Goal: Task Accomplishment & Management: Manage account settings

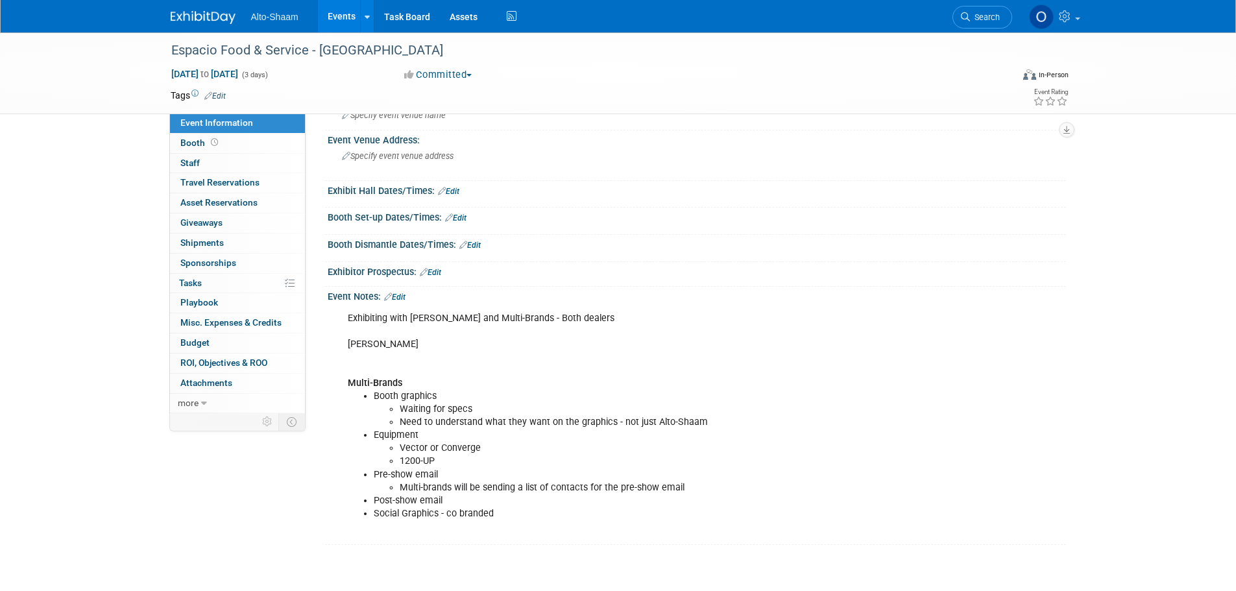
click at [337, 14] on link "Events" at bounding box center [341, 16] width 47 height 32
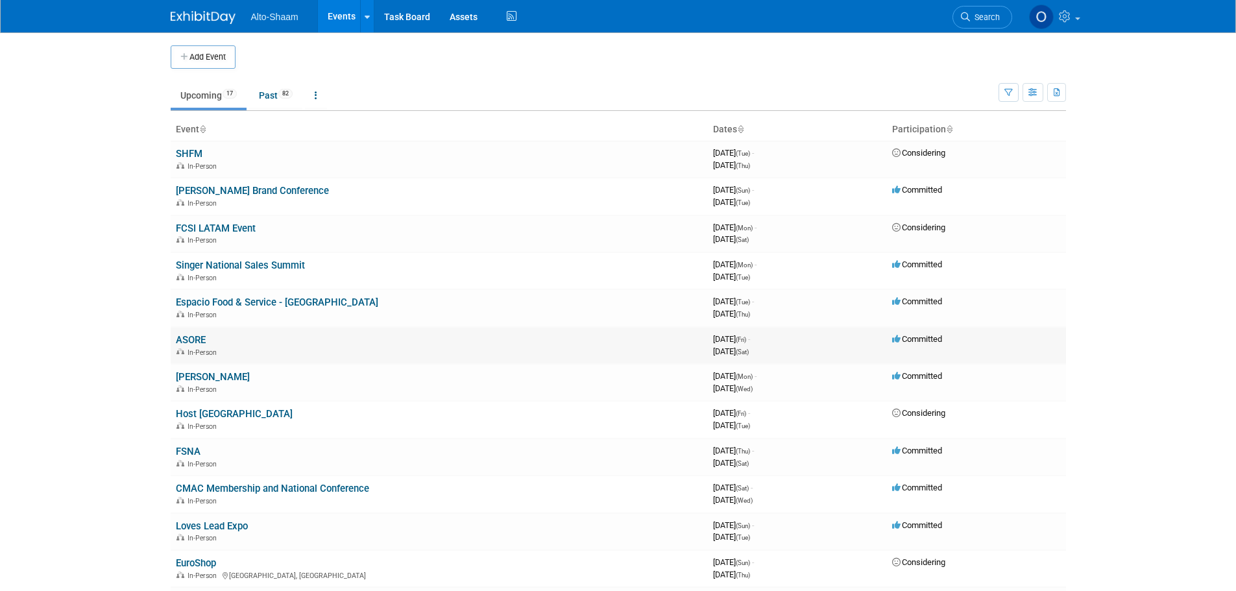
click at [187, 338] on link "ASORE" at bounding box center [191, 340] width 30 height 12
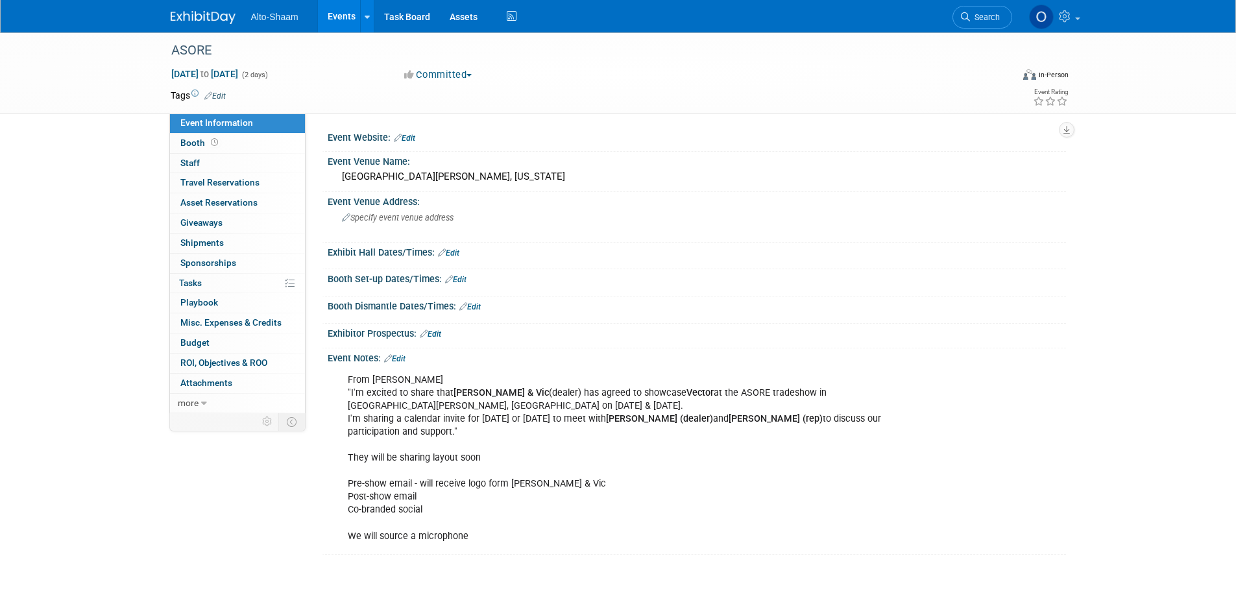
click at [405, 358] on link "Edit" at bounding box center [394, 358] width 21 height 9
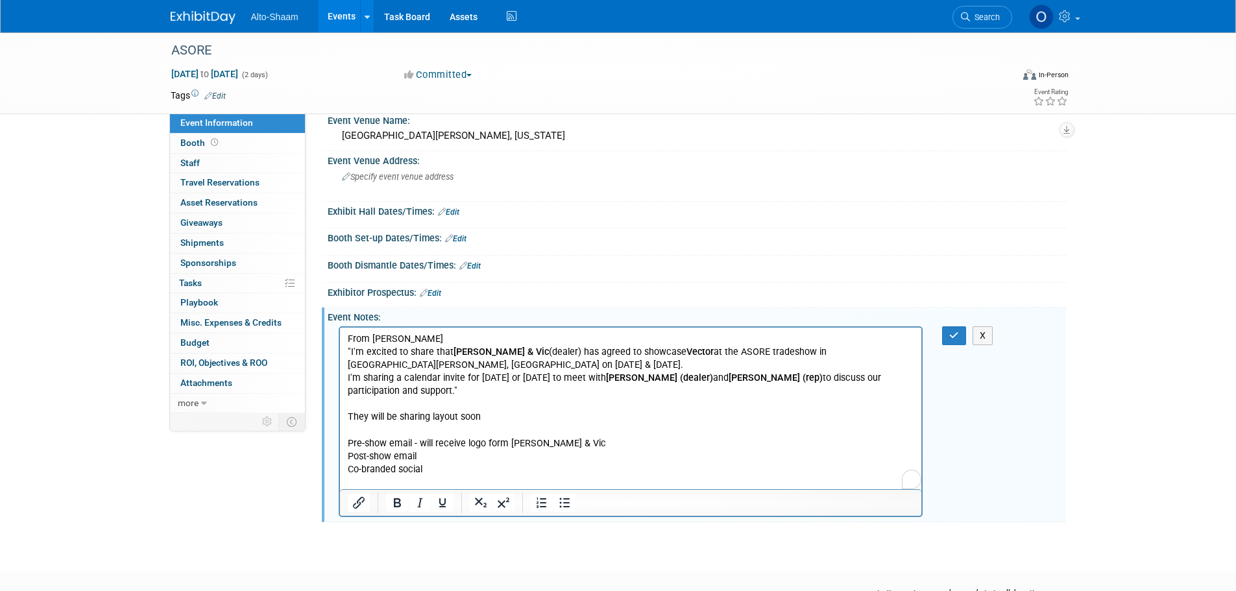
scroll to position [65, 0]
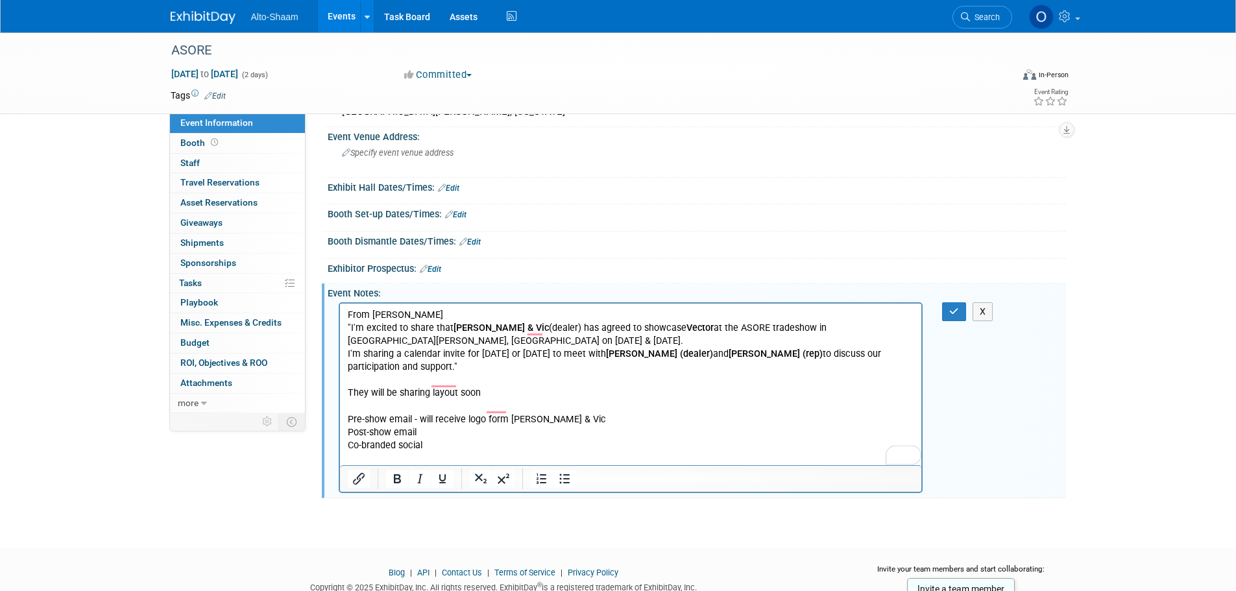
click at [485, 436] on p "From Pedro "I'm excited to share that Joe & Vic (dealer) has agreed to showcase…" at bounding box center [630, 392] width 567 height 169
click at [499, 453] on p "From Pedro "I'm excited to share that Joe & Vic (dealer) has agreed to showcase…" at bounding box center [630, 392] width 567 height 169
click at [963, 309] on button "button" at bounding box center [954, 311] width 24 height 19
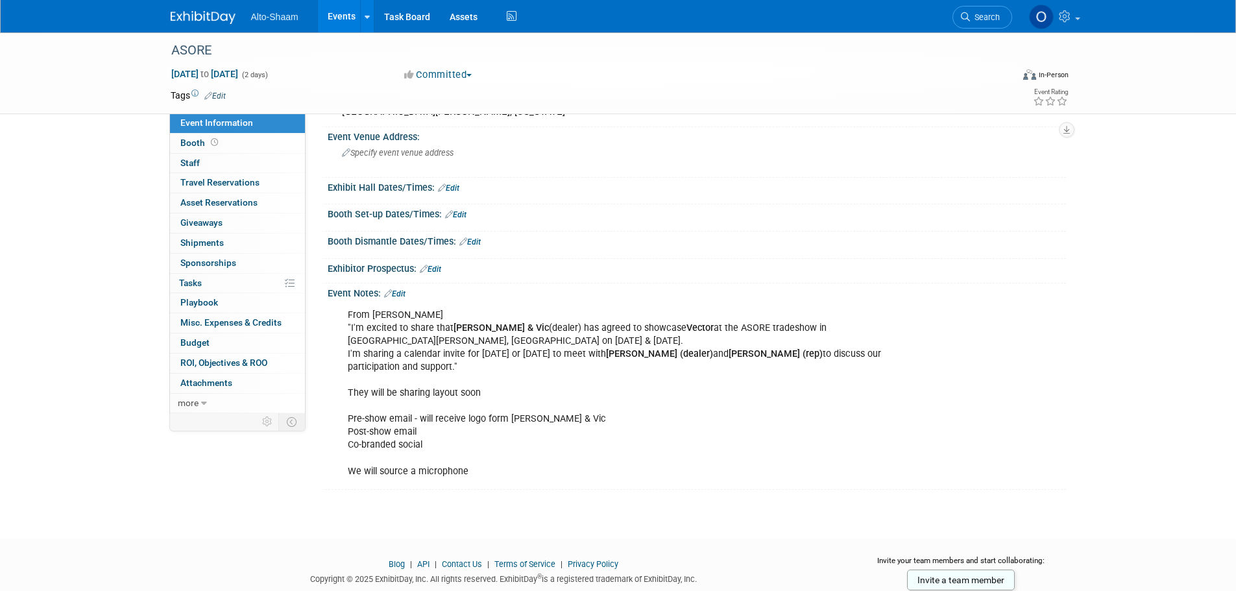
click at [402, 291] on link "Edit" at bounding box center [394, 293] width 21 height 9
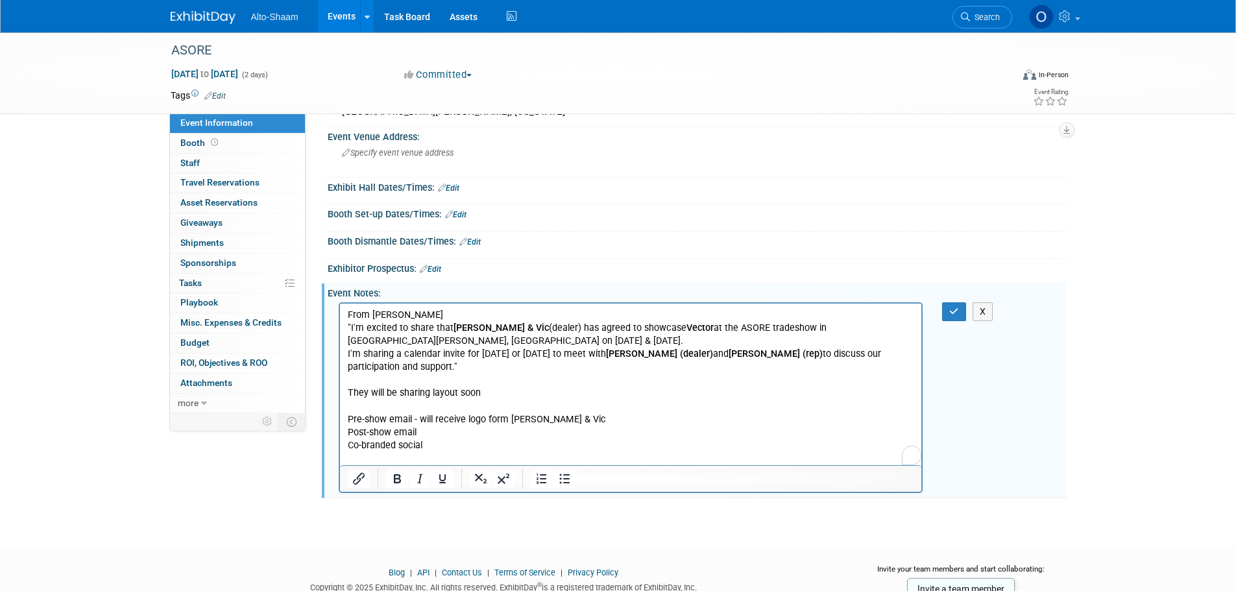
scroll to position [0, 0]
click at [481, 454] on p "From Pedro "I'm excited to share that Joe & Vic (dealer) has agreed to showcase…" at bounding box center [630, 392] width 567 height 169
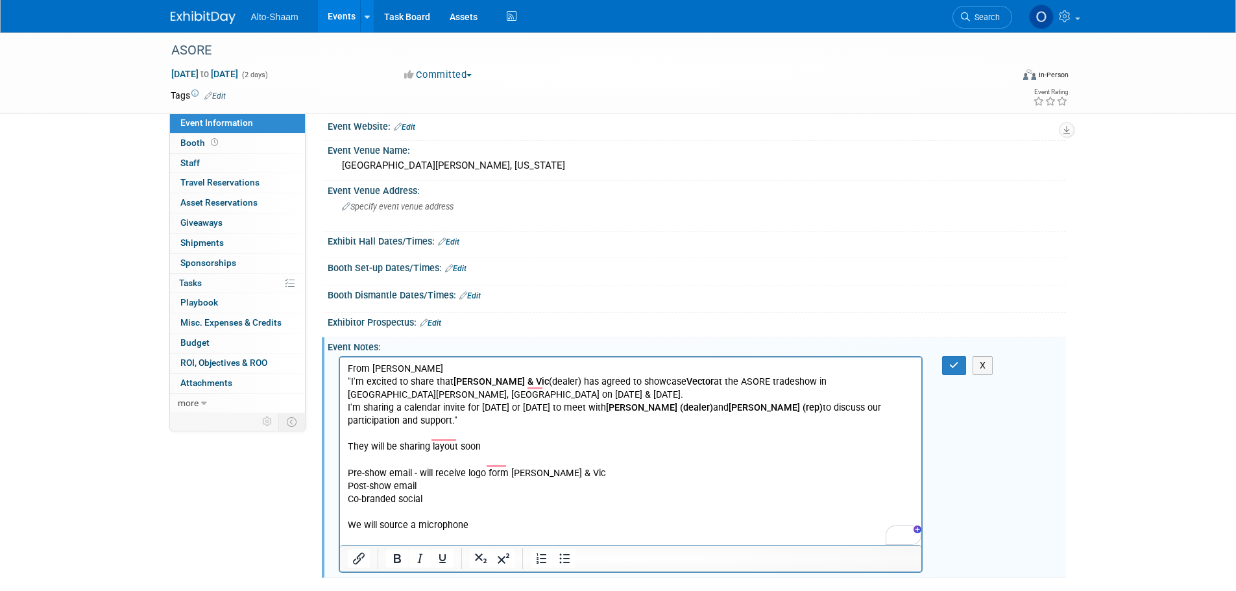
scroll to position [8, 0]
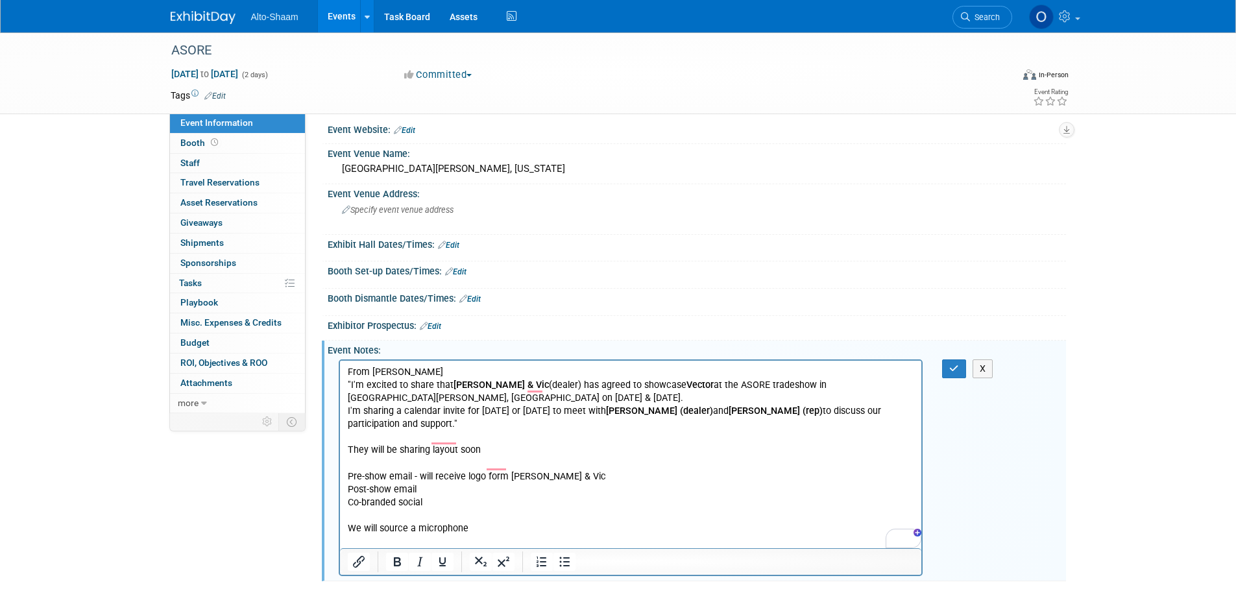
drag, startPoint x: 347, startPoint y: 537, endPoint x: 430, endPoint y: 541, distance: 83.1
click at [347, 547] on p "Jonathan from Canada will be supporting" at bounding box center [630, 553] width 567 height 13
click at [952, 361] on button "button" at bounding box center [954, 368] width 24 height 19
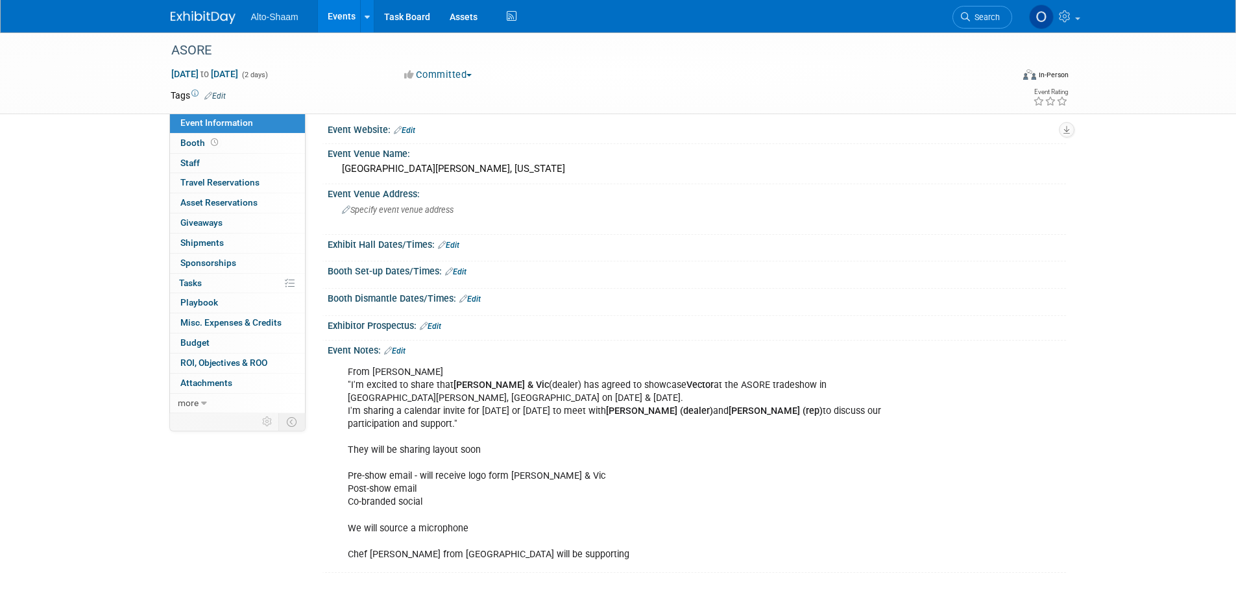
click at [409, 346] on div "Event Notes: Edit" at bounding box center [697, 349] width 738 height 17
click at [398, 352] on link "Edit" at bounding box center [394, 350] width 21 height 9
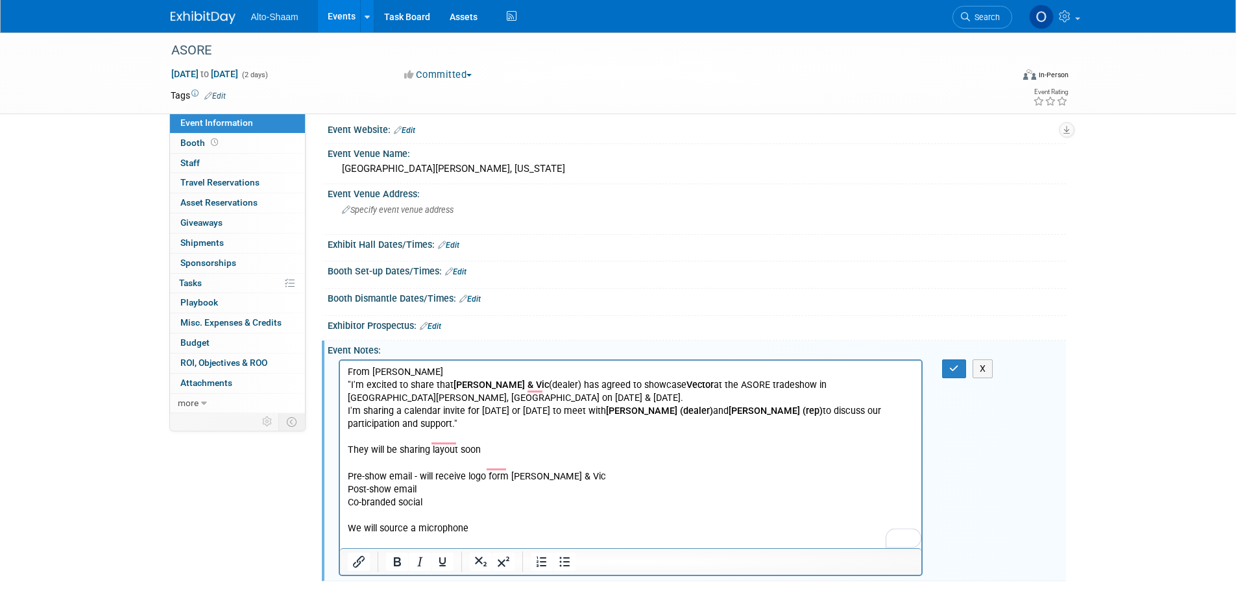
scroll to position [73, 0]
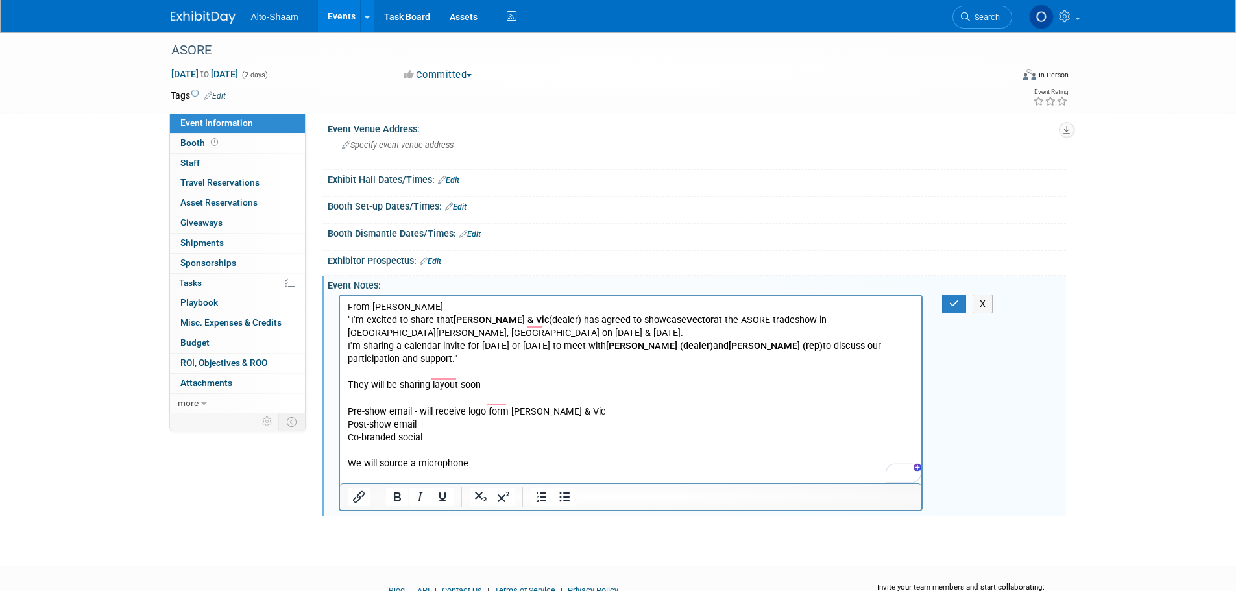
click at [590, 469] on p "From Pedro "I'm excited to share that Joe & Vic (dealer) has agreed to showcase…" at bounding box center [630, 397] width 567 height 195
click at [603, 471] on p "From Pedro "I'm excited to share that Joe & Vic (dealer) has agreed to showcase…" at bounding box center [630, 397] width 567 height 195
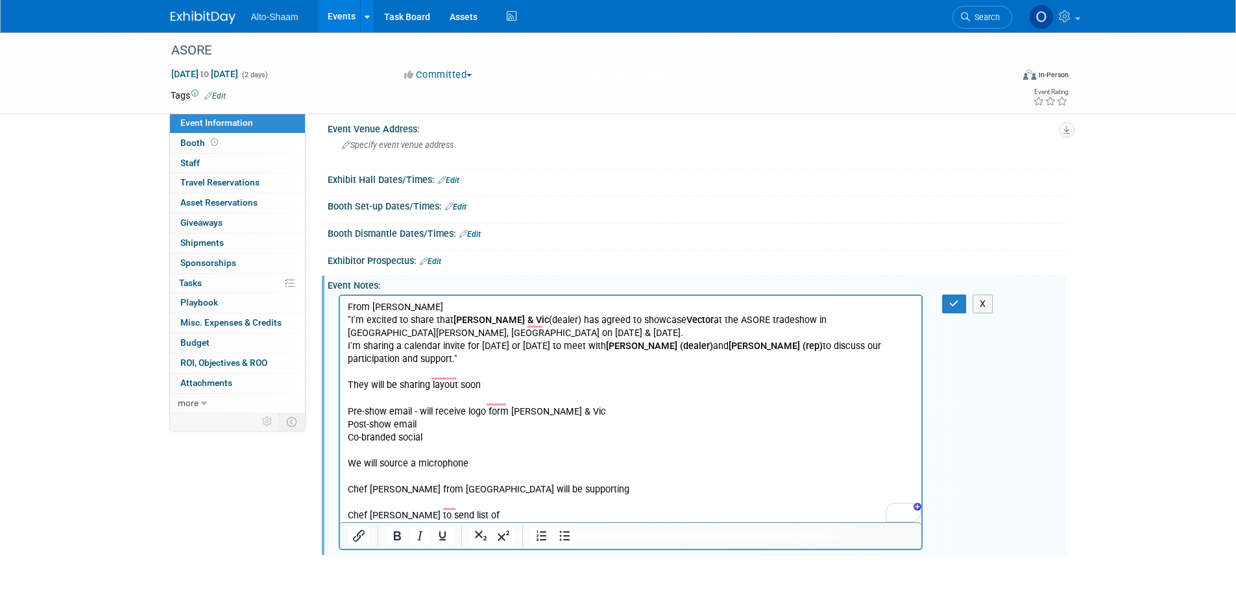
click at [485, 509] on p "Chef Jonathan to send list of" at bounding box center [630, 515] width 567 height 13
click at [955, 303] on icon "button" at bounding box center [954, 303] width 10 height 9
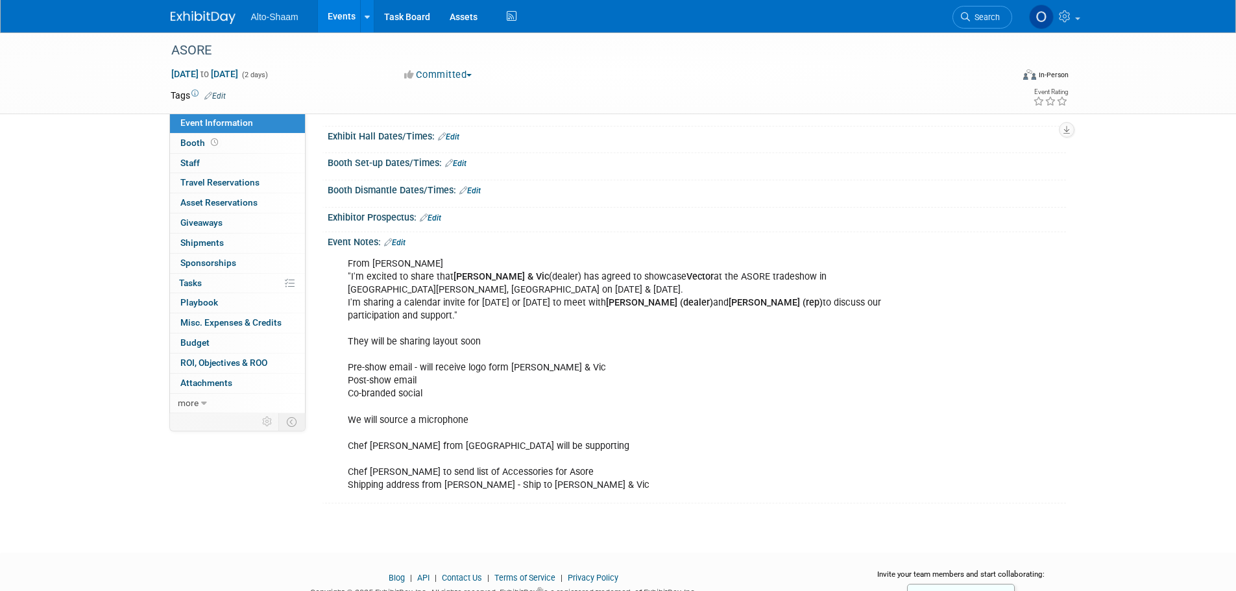
scroll to position [130, 0]
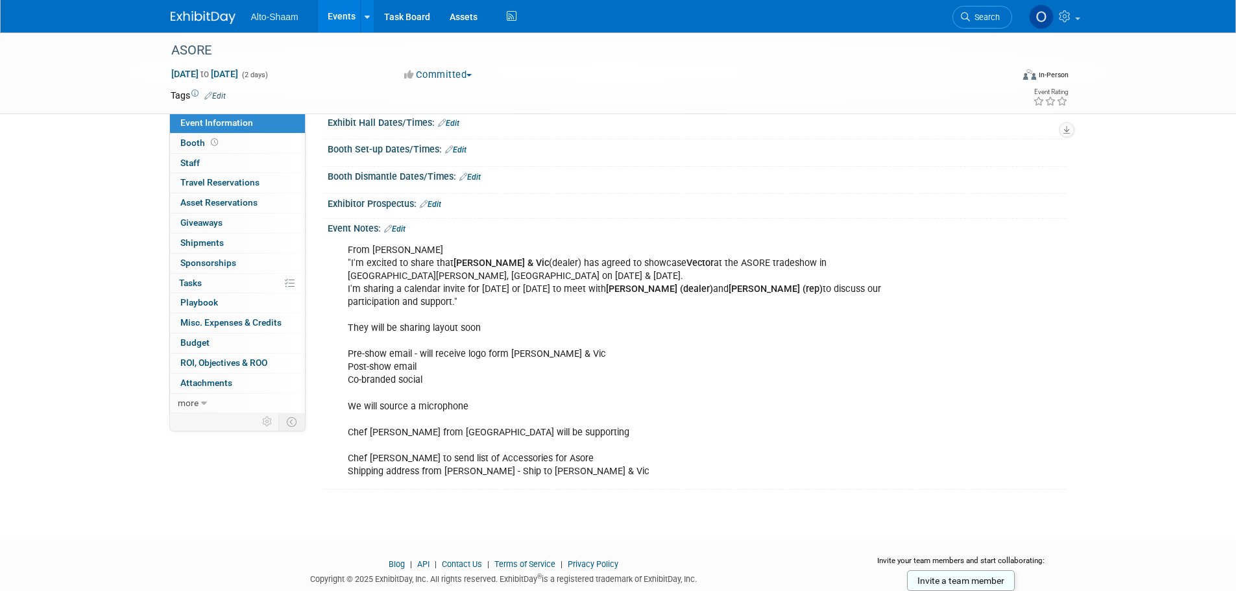
click at [342, 16] on link "Events" at bounding box center [341, 16] width 47 height 32
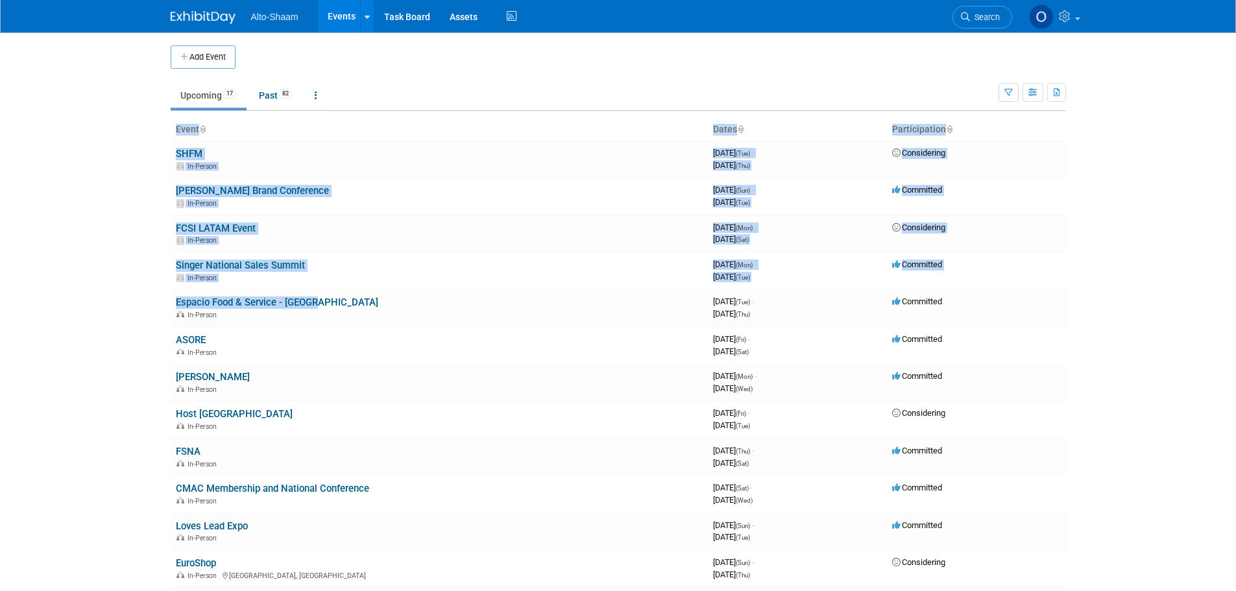
drag, startPoint x: 311, startPoint y: 301, endPoint x: 164, endPoint y: 302, distance: 147.2
click at [164, 302] on div "Add Event New Event Duplicate Event Warning There is another event in your work…" at bounding box center [618, 422] width 915 height 780
click at [296, 306] on link "Espacio Food & Service - [GEOGRAPHIC_DATA]" at bounding box center [277, 302] width 202 height 12
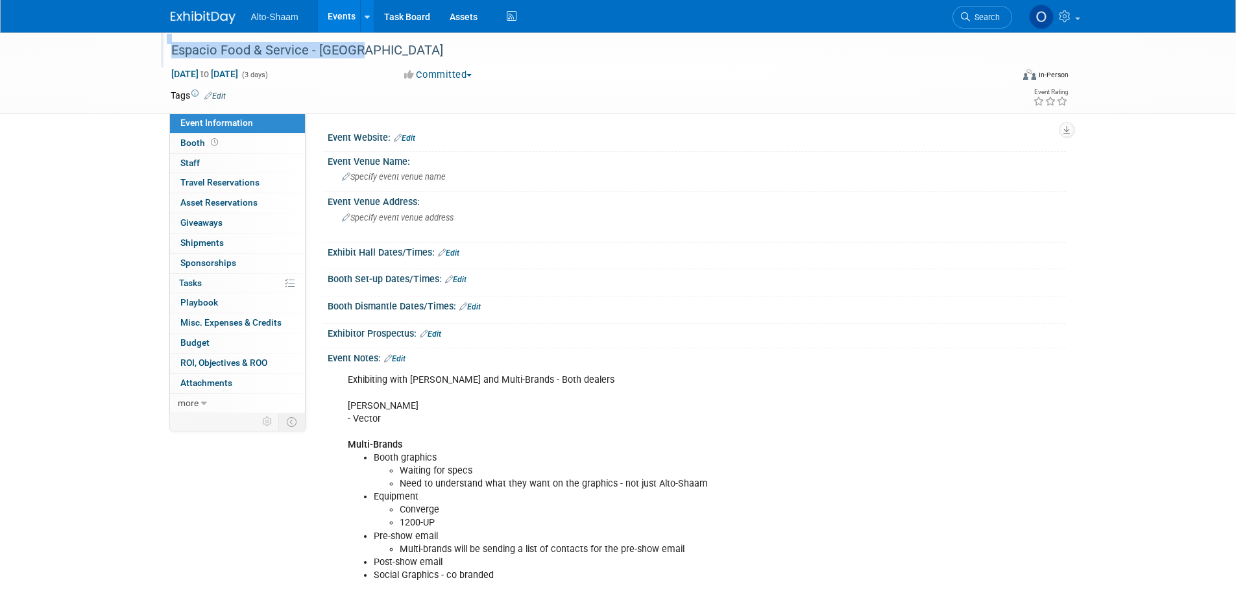
drag, startPoint x: 350, startPoint y: 49, endPoint x: 161, endPoint y: 58, distance: 189.6
click at [161, 58] on div "Espacio Food & Service - [GEOGRAPHIC_DATA]" at bounding box center [581, 49] width 841 height 35
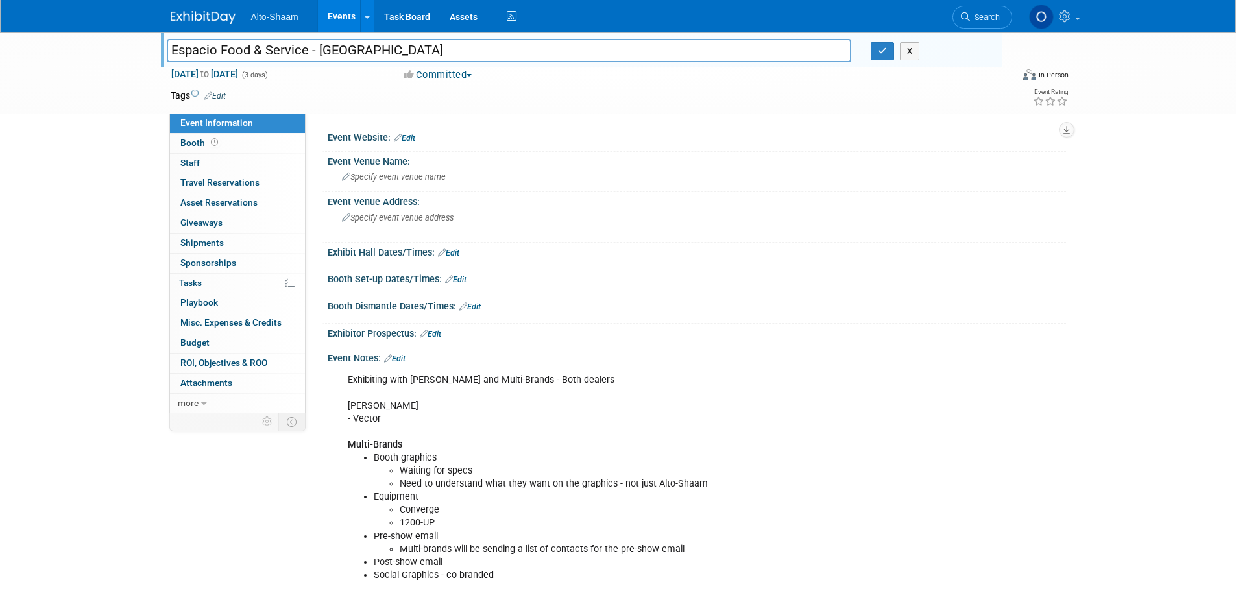
drag, startPoint x: 349, startPoint y: 49, endPoint x: 140, endPoint y: 58, distance: 209.1
click at [140, 58] on div "Espacio Food & Service - Chile Espacio Food & Service - Chile X Sep 30, 2025 to…" at bounding box center [618, 73] width 1236 height 82
click at [968, 51] on div "X" at bounding box center [930, 51] width 121 height 18
click at [908, 57] on button "X" at bounding box center [910, 51] width 20 height 18
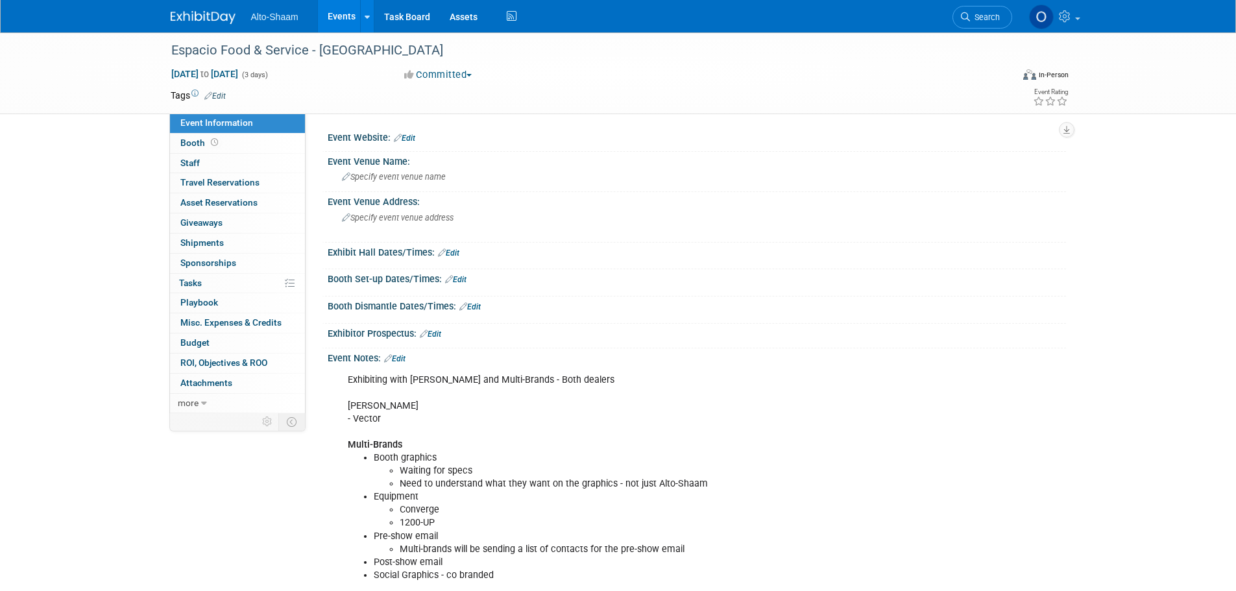
click at [339, 25] on link "Events" at bounding box center [341, 16] width 47 height 32
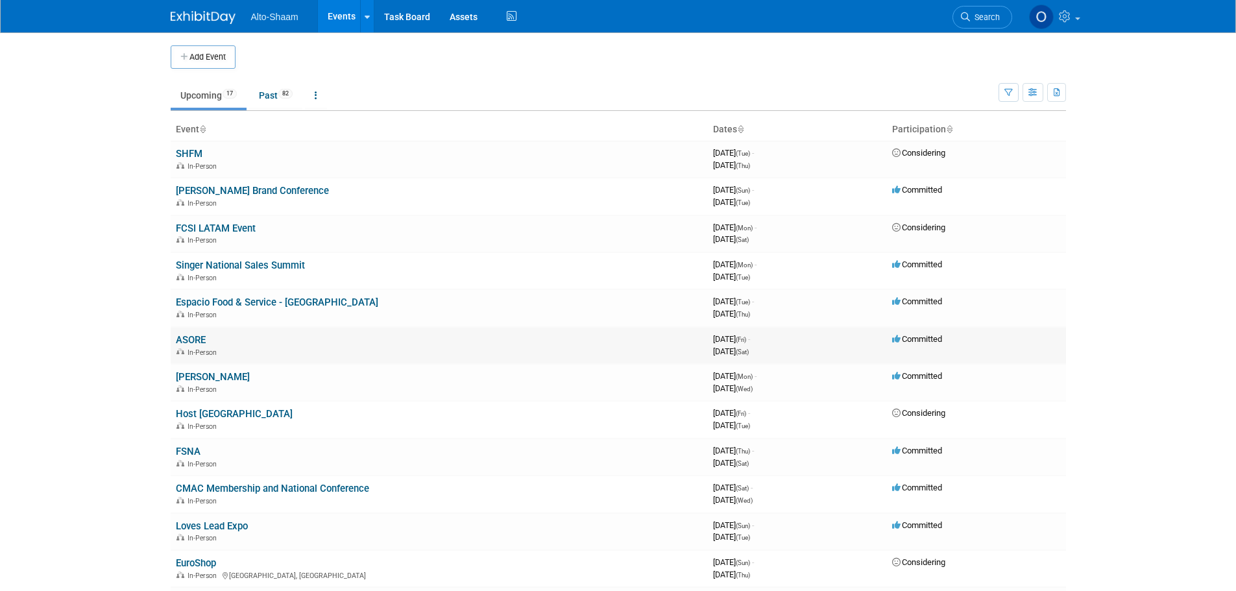
click at [195, 342] on link "ASORE" at bounding box center [191, 340] width 30 height 12
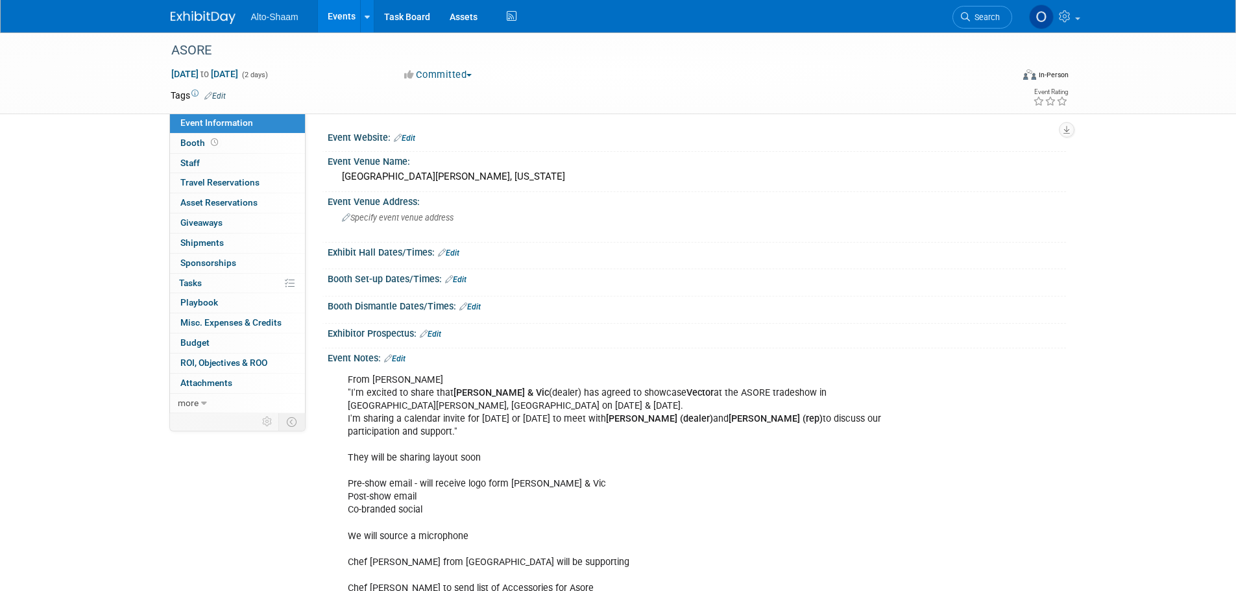
click at [405, 355] on link "Edit" at bounding box center [394, 358] width 21 height 9
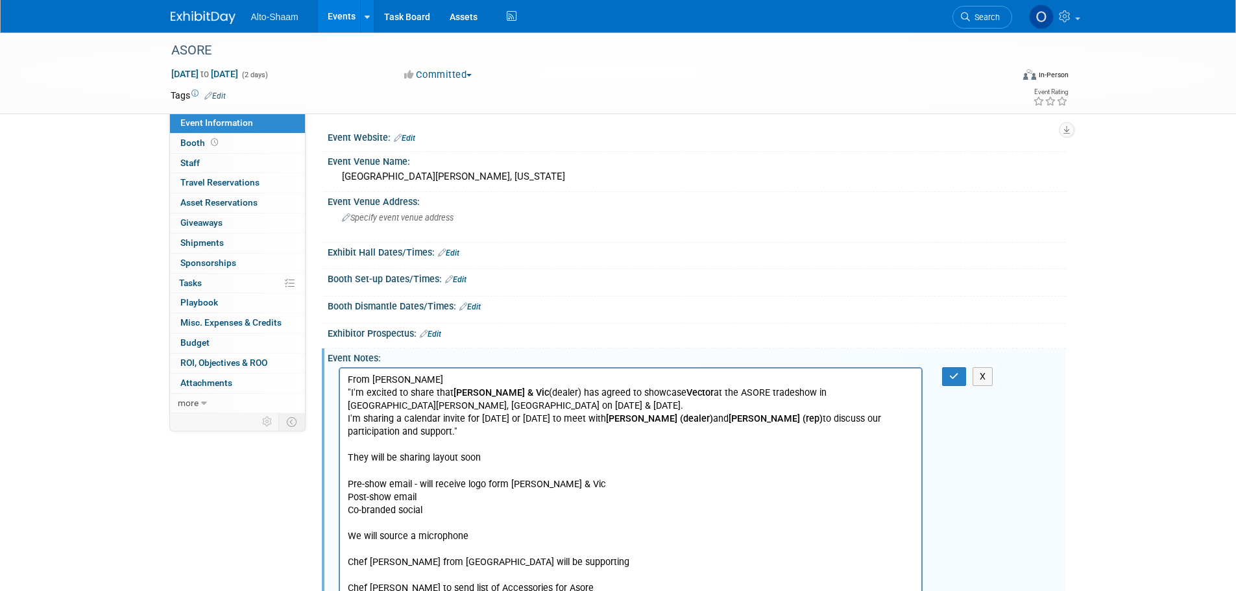
scroll to position [130, 0]
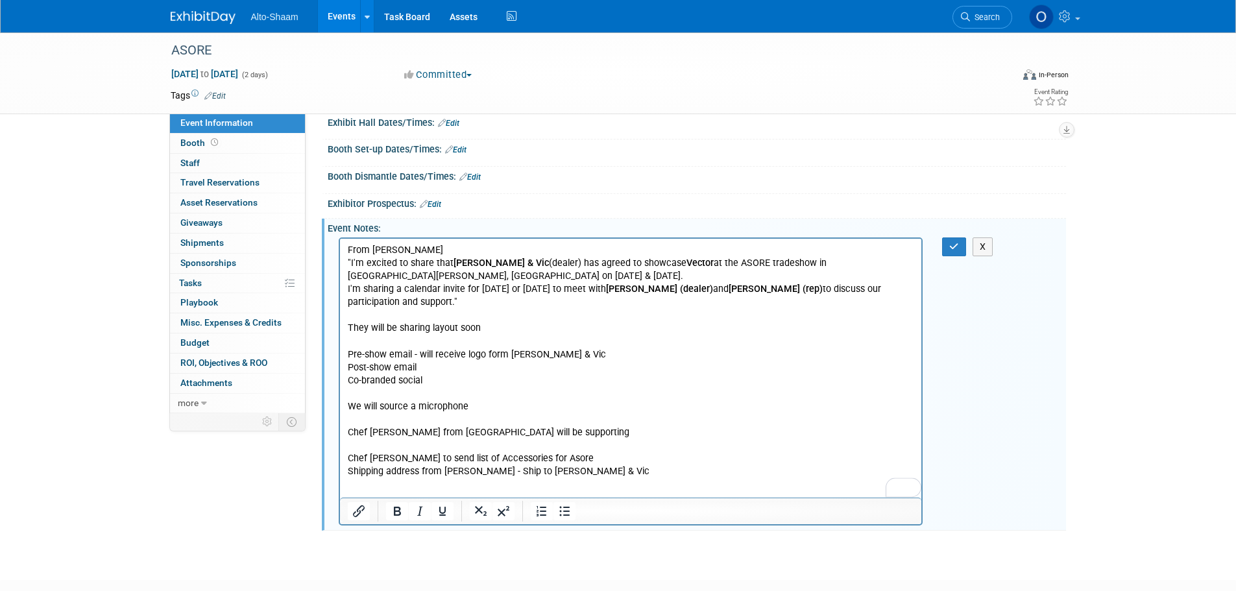
click at [590, 453] on p "From Pedro "I'm excited to share that Joe & Vic (dealer) has agreed to showcase…" at bounding box center [630, 360] width 567 height 234
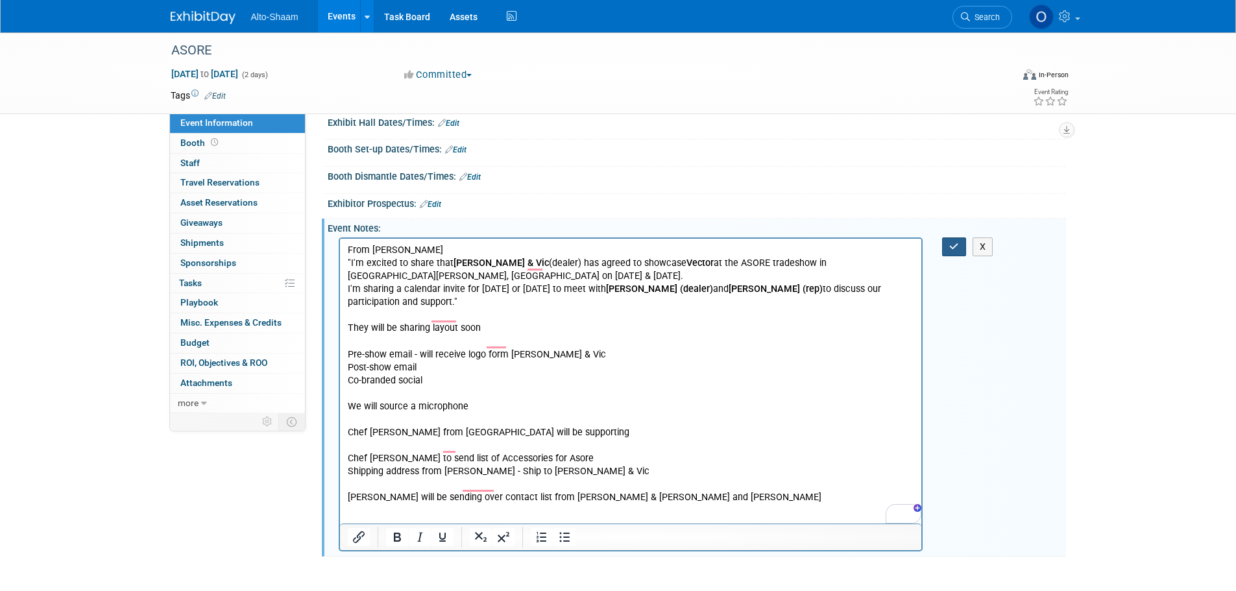
click at [945, 246] on button "button" at bounding box center [954, 246] width 24 height 19
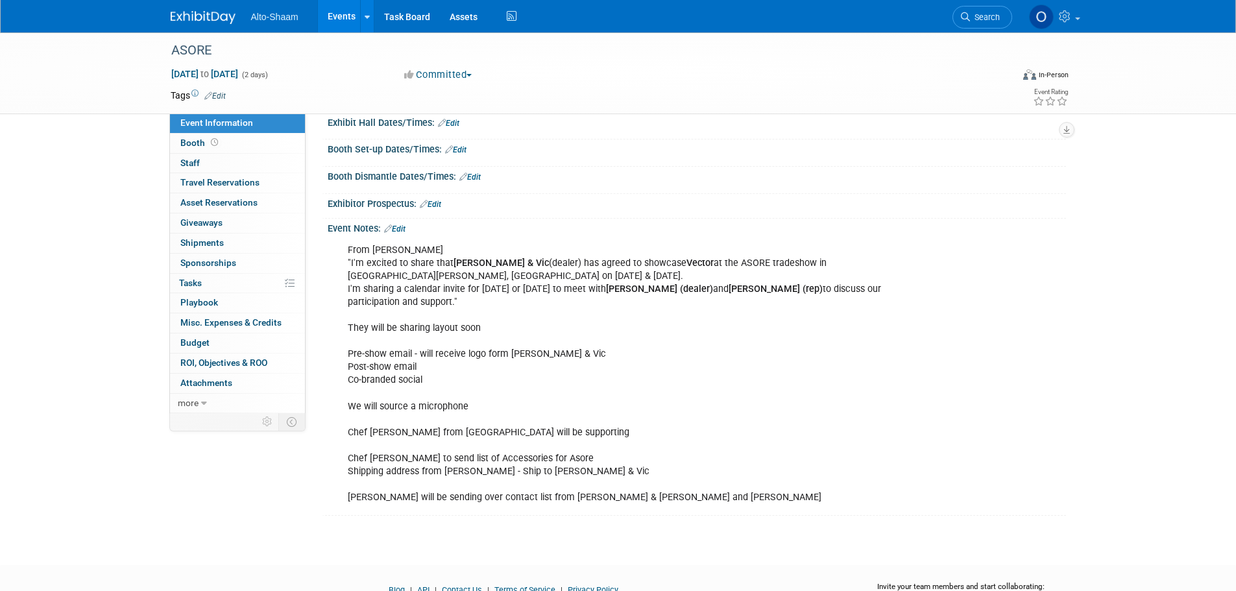
click at [403, 230] on link "Edit" at bounding box center [394, 228] width 21 height 9
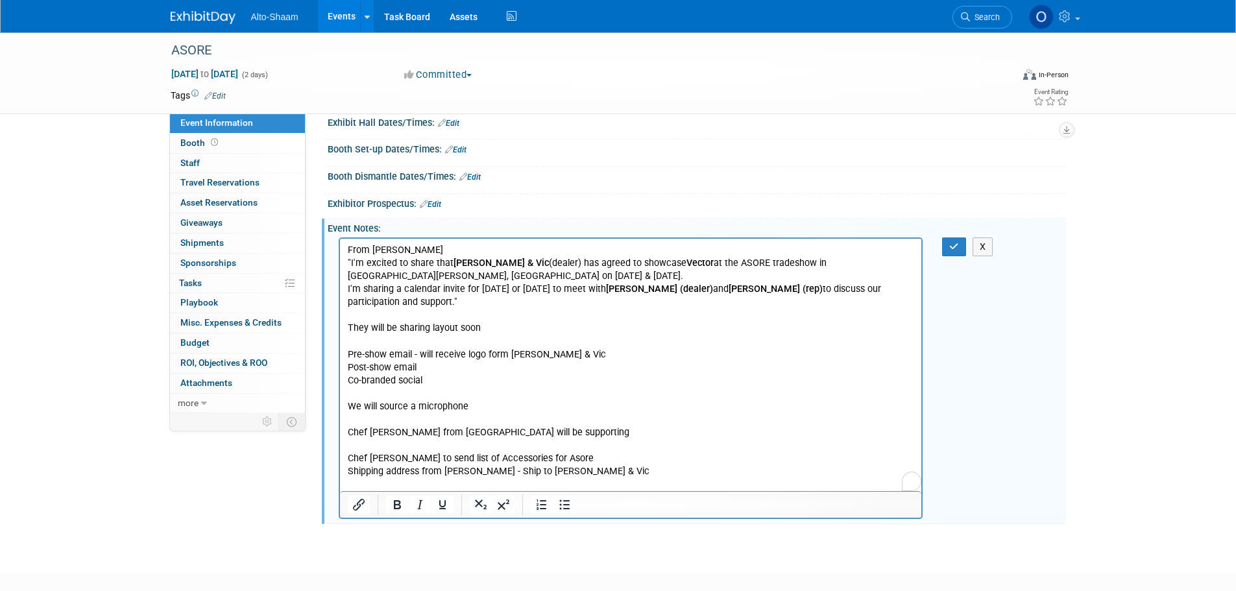
click at [640, 478] on p "From Pedro "I'm excited to share that Joe & Vic (dealer) has agreed to showcase…" at bounding box center [630, 373] width 567 height 261
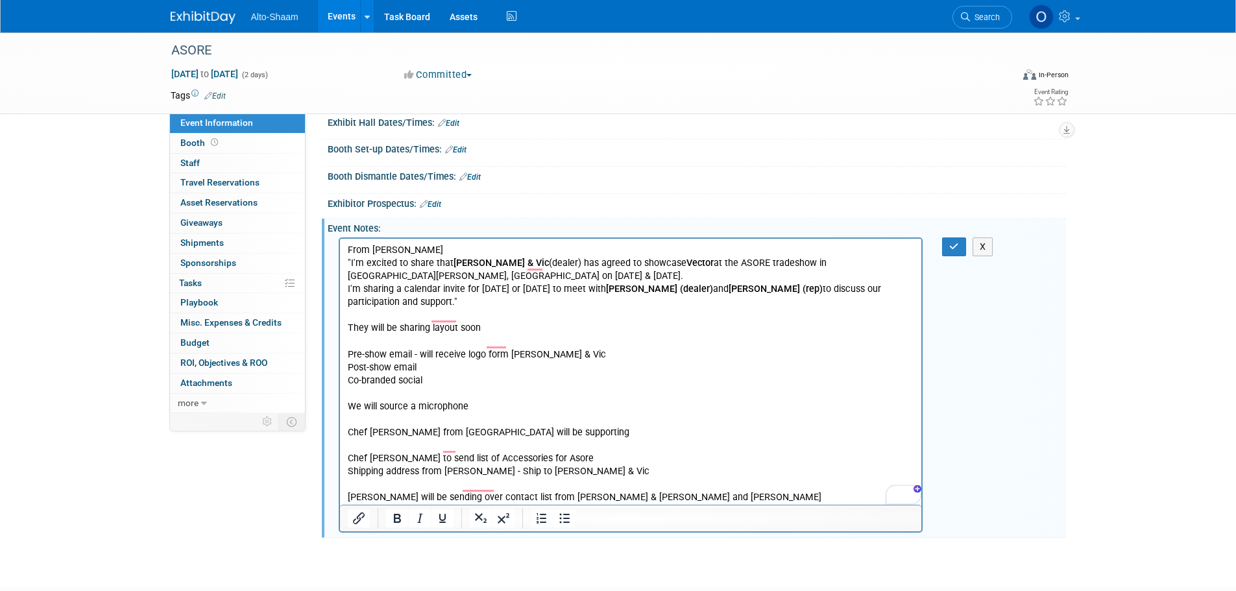
click at [444, 352] on p "From Pedro "I'm excited to share that Joe & Vic (dealer) has agreed to showcase…" at bounding box center [630, 373] width 567 height 261
click at [953, 246] on icon "button" at bounding box center [954, 246] width 10 height 9
